Goal: Task Accomplishment & Management: Complete application form

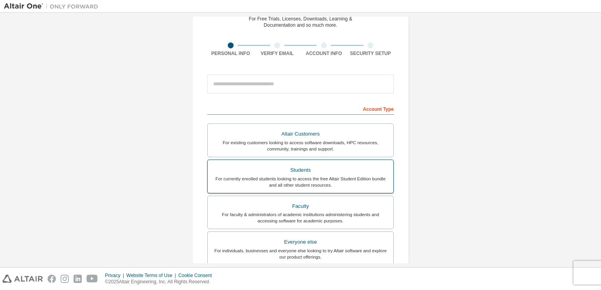
scroll to position [79, 0]
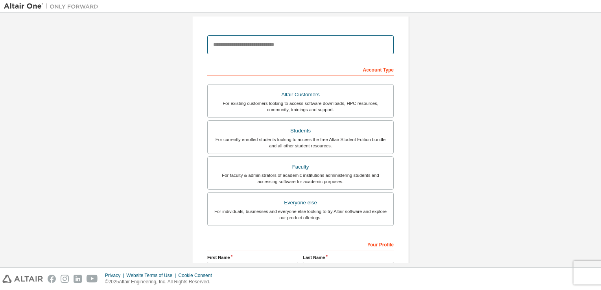
click at [253, 50] on input "email" at bounding box center [300, 44] width 187 height 19
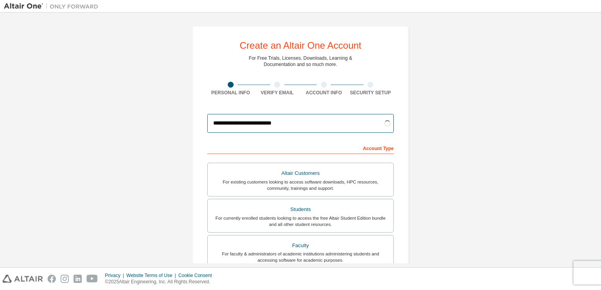
type input "**********"
click at [416, 139] on div "**********" at bounding box center [300, 225] width 235 height 417
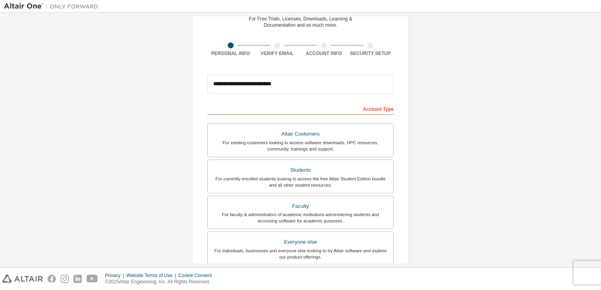
scroll to position [79, 0]
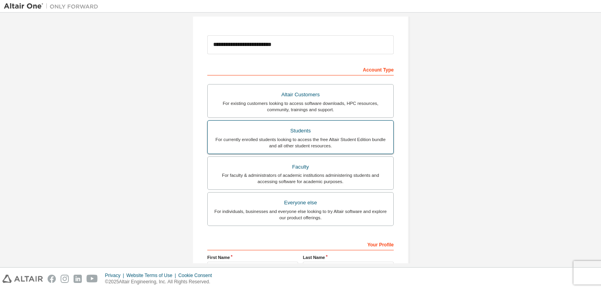
click at [305, 142] on div "For currently enrolled students looking to access the free Altair Student Editi…" at bounding box center [301, 143] width 176 height 13
click at [304, 142] on div "For currently enrolled students looking to access the free Altair Student Editi…" at bounding box center [301, 143] width 176 height 13
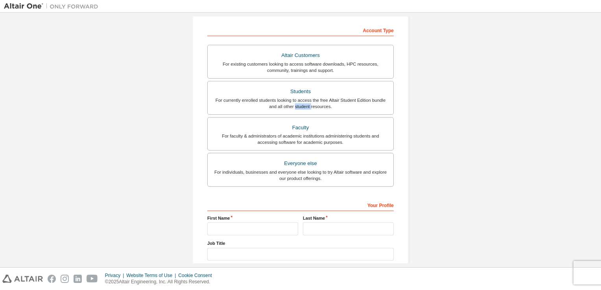
scroll to position [168, 0]
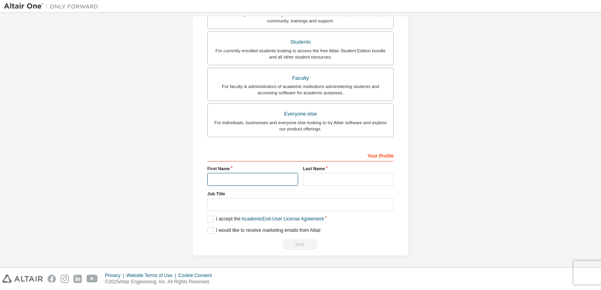
click at [253, 174] on input "text" at bounding box center [252, 179] width 91 height 13
type input "******"
type input "**********"
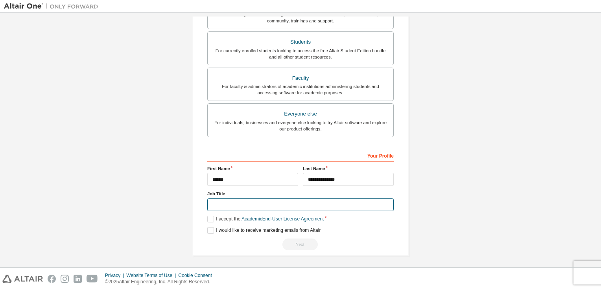
click at [249, 207] on input "text" at bounding box center [300, 205] width 187 height 13
type input "*******"
click at [209, 216] on label "I accept the Academic End-User License Agreement" at bounding box center [265, 219] width 117 height 7
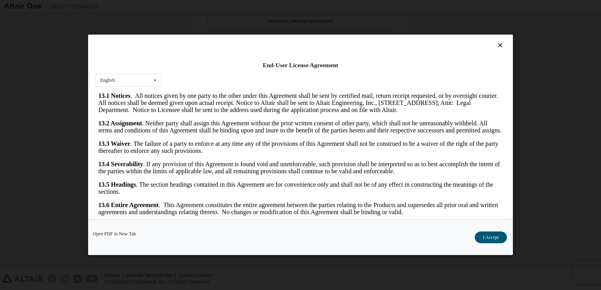
scroll to position [11, 0]
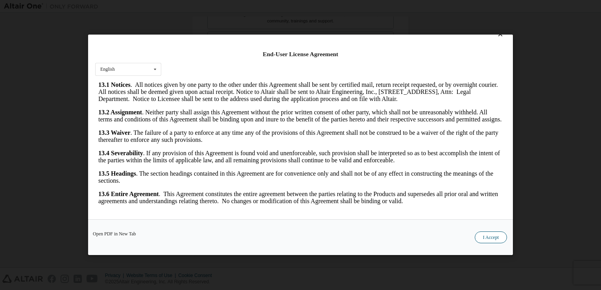
click at [482, 236] on button "I Accept" at bounding box center [491, 238] width 32 height 12
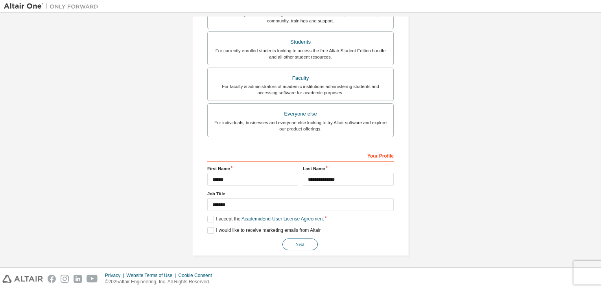
click at [290, 241] on button "Next" at bounding box center [300, 245] width 35 height 12
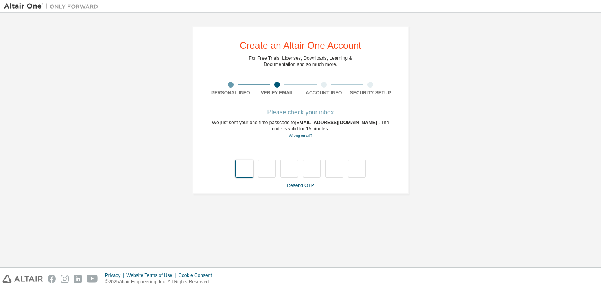
scroll to position [0, 0]
click at [247, 173] on input "text" at bounding box center [244, 169] width 18 height 18
type input "*"
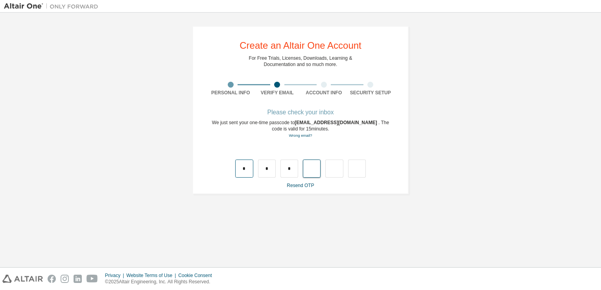
type input "*"
click at [249, 174] on input "text" at bounding box center [244, 169] width 18 height 18
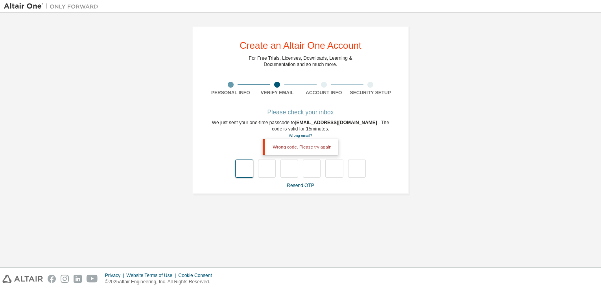
type input "*"
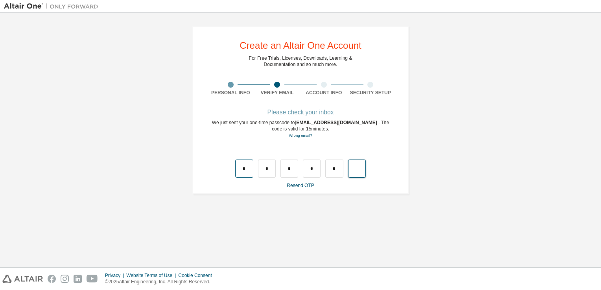
type input "*"
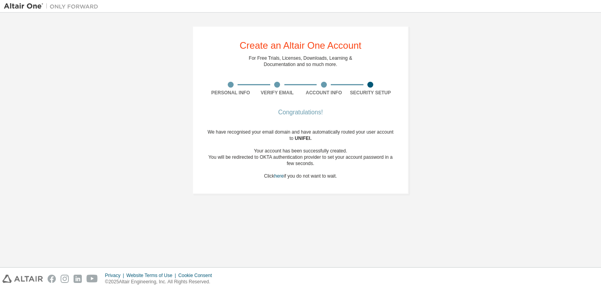
click at [431, 159] on div "Create an Altair One Account For Free Trials, Licenses, Downloads, Learning & D…" at bounding box center [301, 110] width 594 height 187
click at [290, 180] on div "Congratulations! We have recognised your email domain and have automatically ro…" at bounding box center [300, 149] width 187 height 79
